Goal: Information Seeking & Learning: Learn about a topic

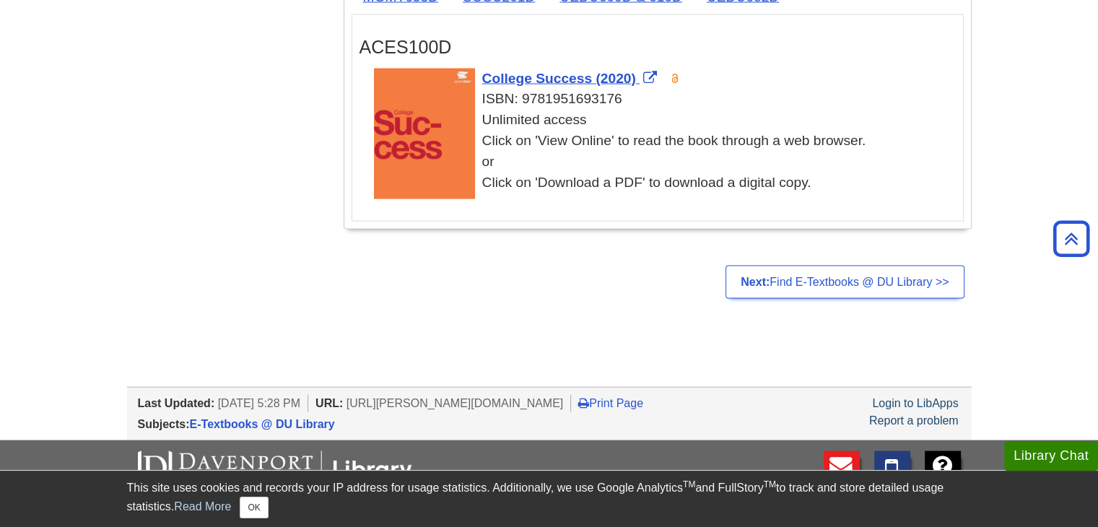
scroll to position [2961, 0]
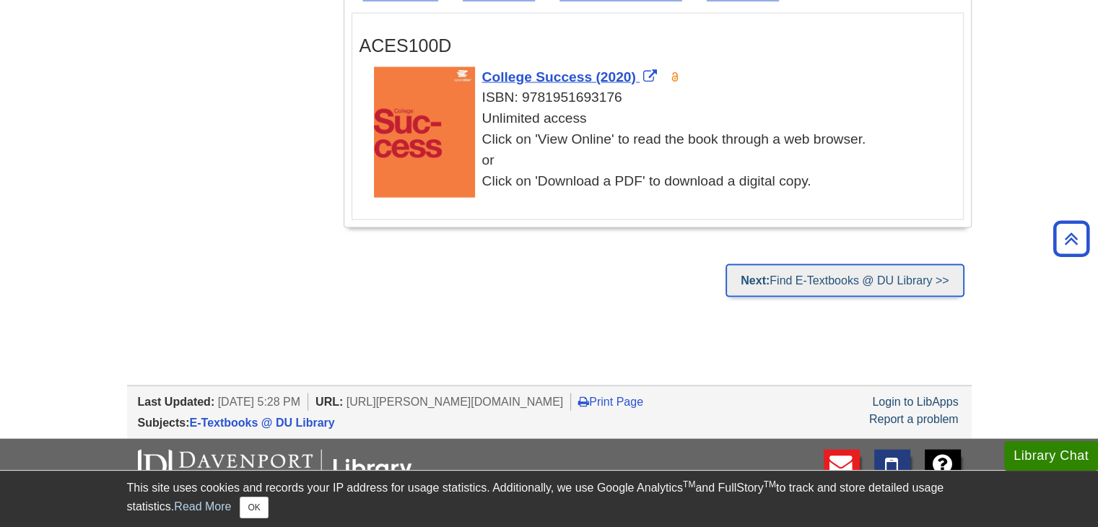
click at [901, 275] on link "Next: Find E-Textbooks @ DU Library >>" at bounding box center [845, 280] width 238 height 33
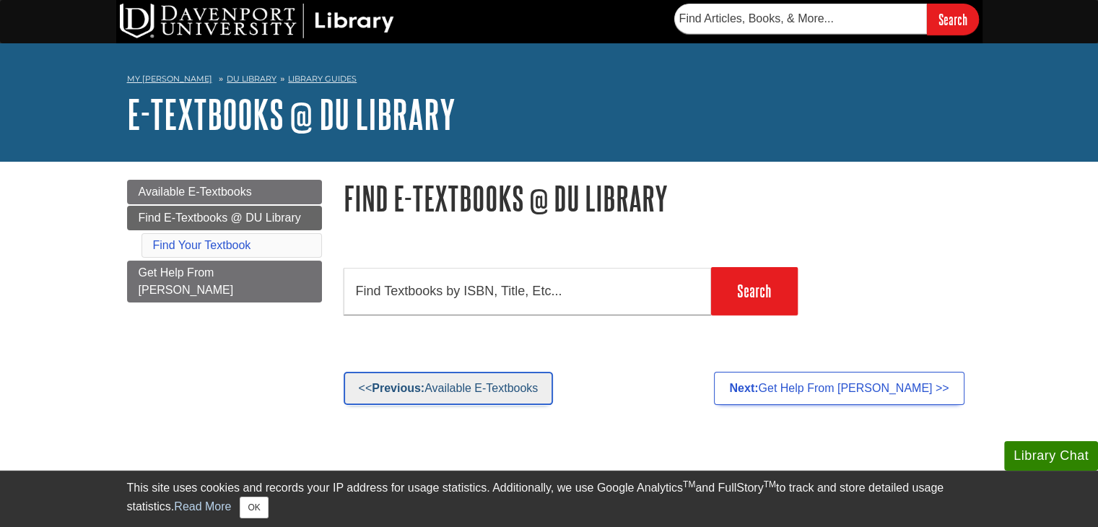
click at [453, 390] on link "<< Previous: Available E-Textbooks" at bounding box center [449, 388] width 210 height 33
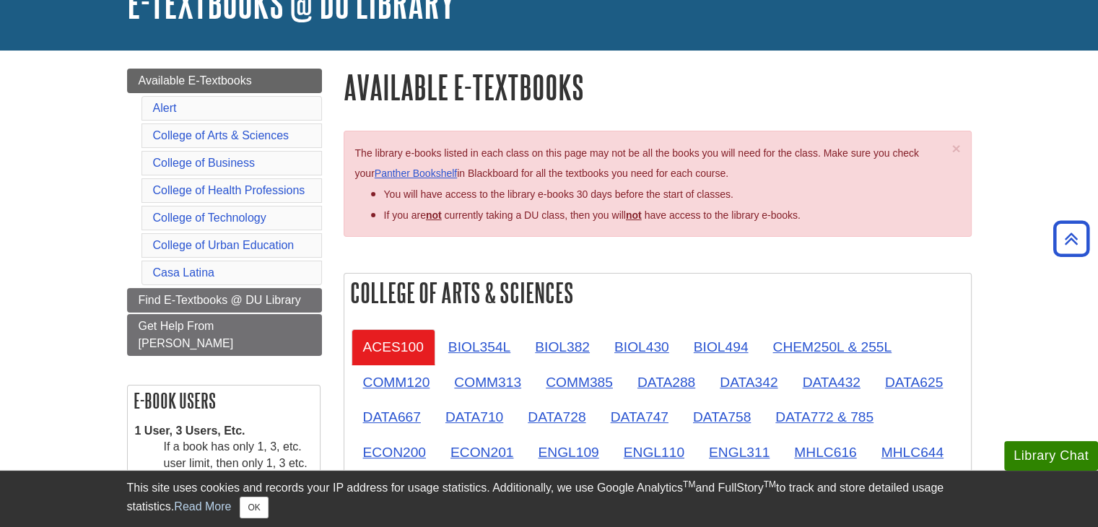
scroll to position [72, 0]
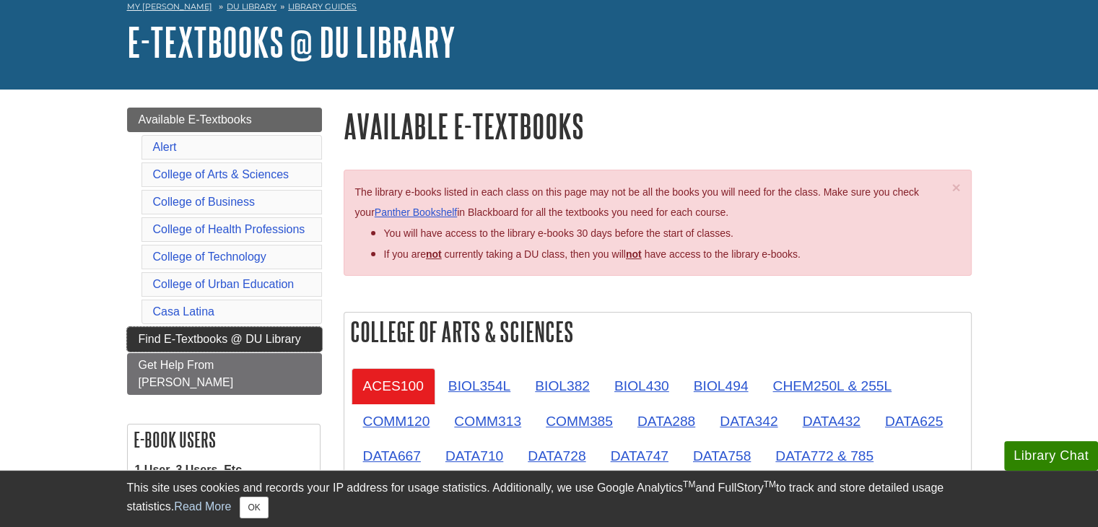
click at [218, 327] on link "Find E-Textbooks @ DU Library" at bounding box center [224, 339] width 195 height 25
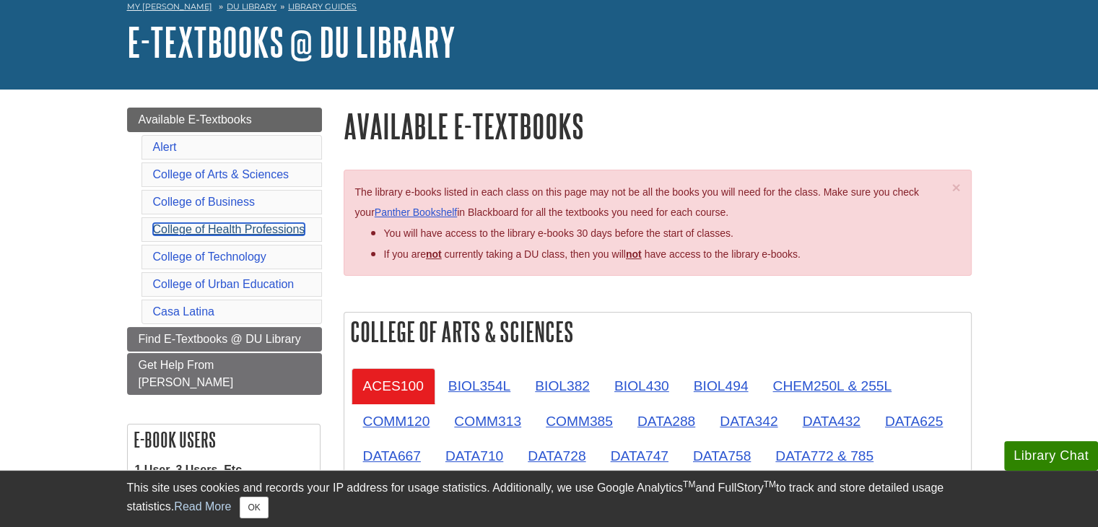
click at [264, 232] on link "College of Health Professions" at bounding box center [229, 229] width 152 height 12
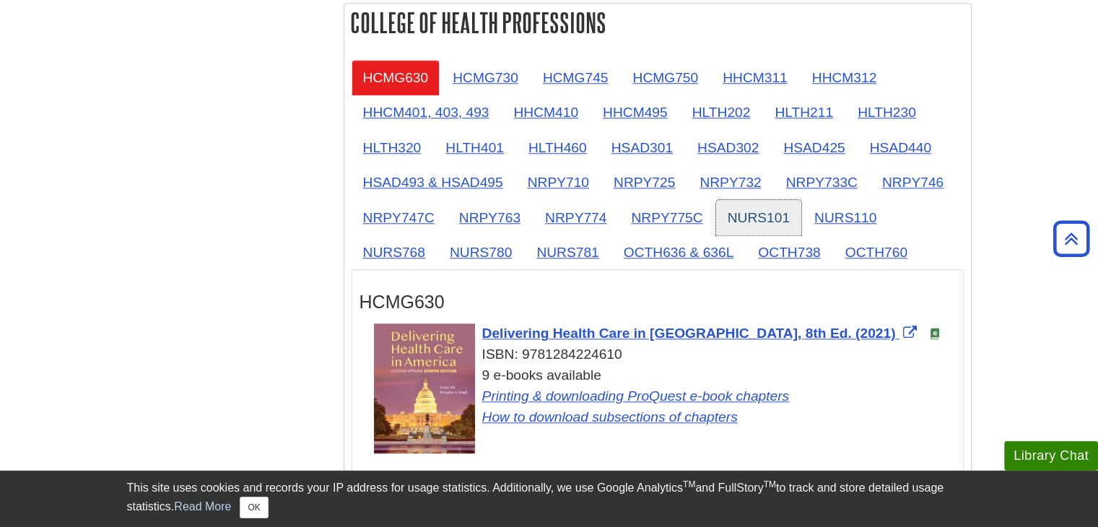
click at [768, 217] on link "NURS101" at bounding box center [758, 217] width 85 height 35
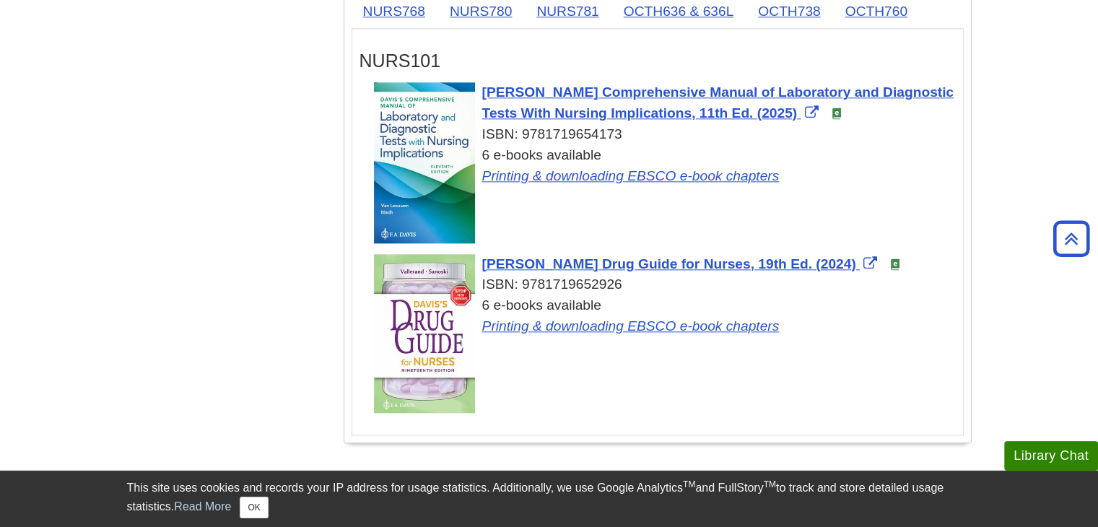
scroll to position [1534, 0]
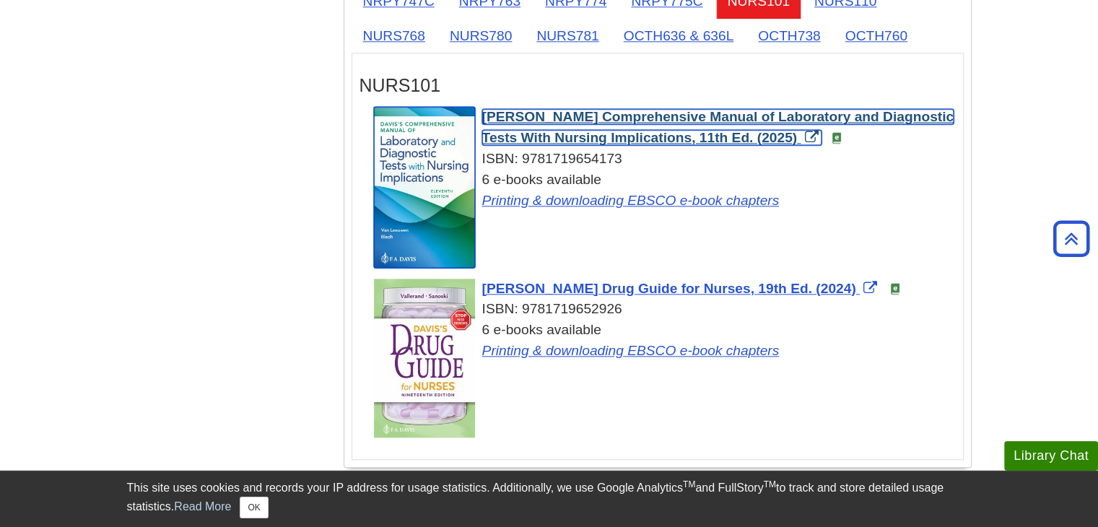
click at [594, 110] on span "Davis's Comprehensive Manual of Laboratory and Diagnostic Tests With Nursing Im…" at bounding box center [718, 127] width 472 height 36
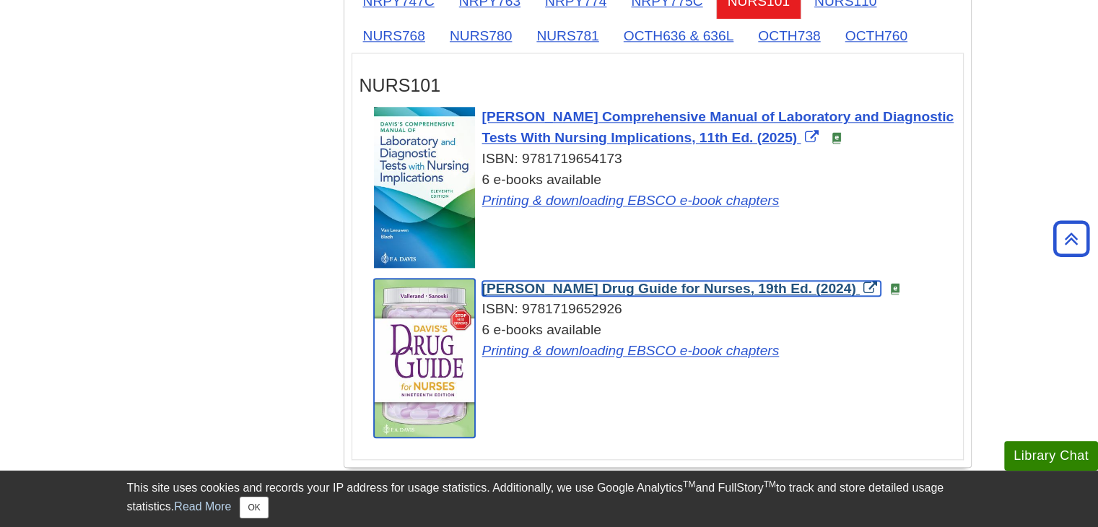
click at [582, 285] on span "Davis's Drug Guide for Nurses, 19th Ed. (2024)" at bounding box center [669, 288] width 374 height 15
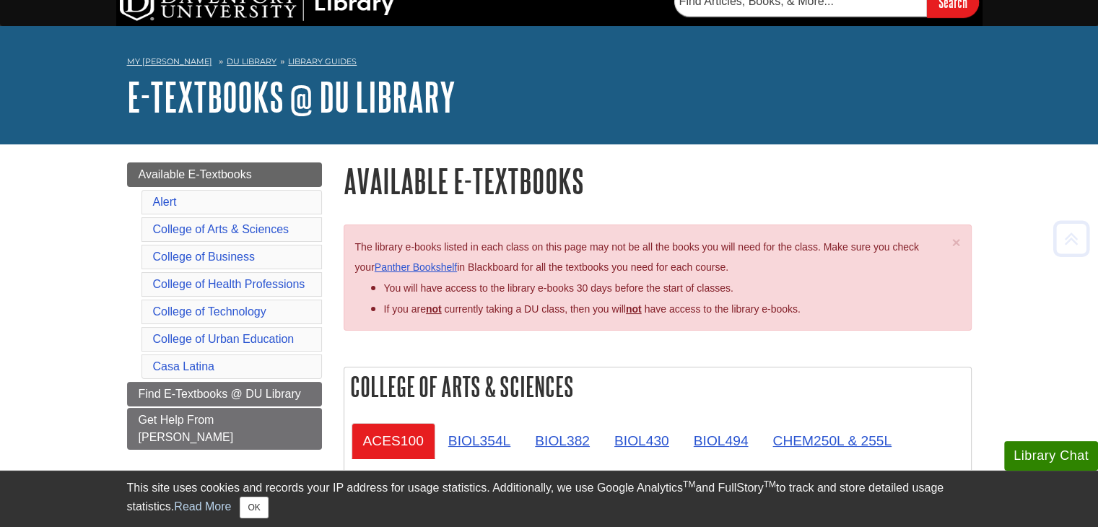
scroll to position [0, 0]
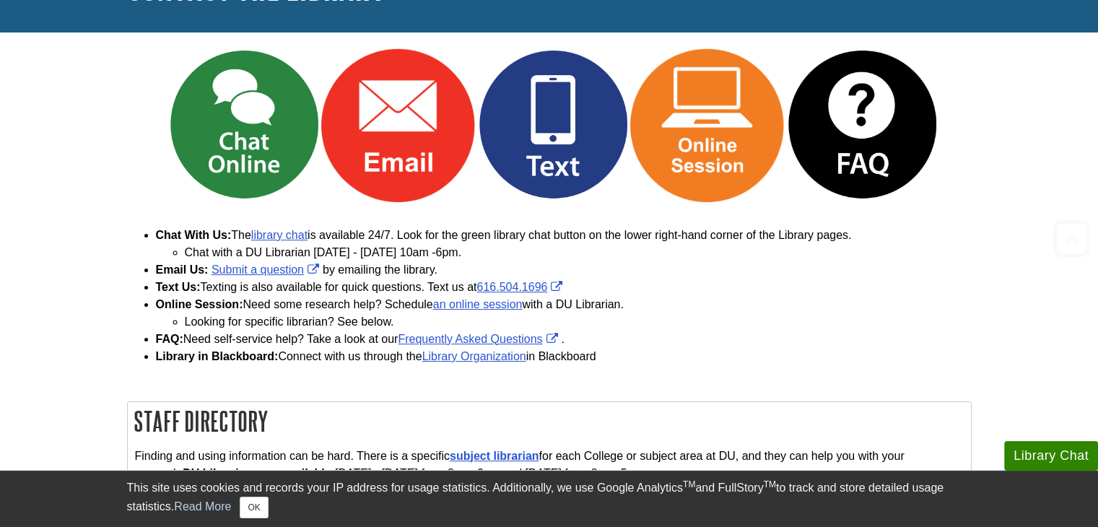
scroll to position [217, 0]
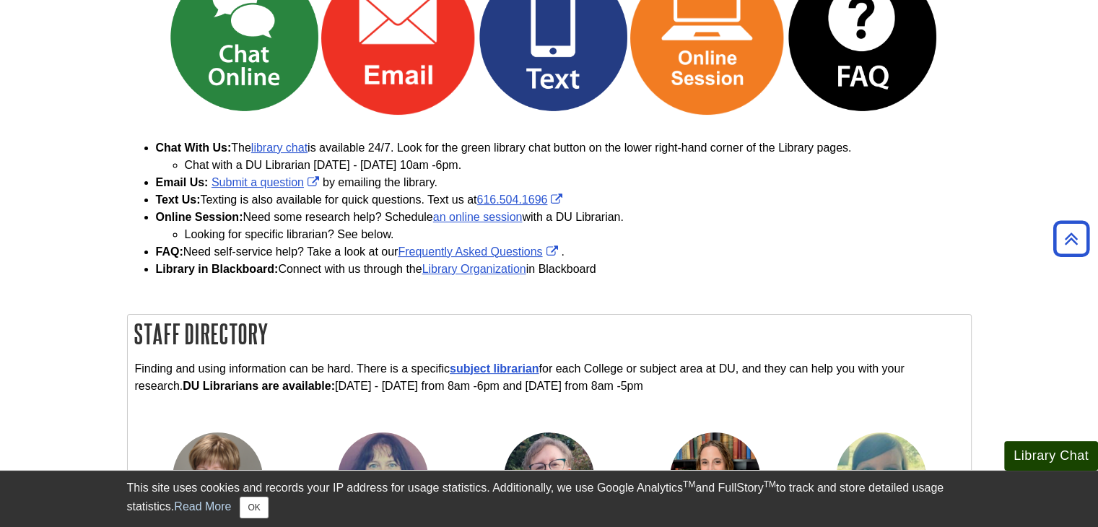
click at [1053, 451] on button "Library Chat" at bounding box center [1052, 456] width 94 height 30
